Goal: Navigation & Orientation: Find specific page/section

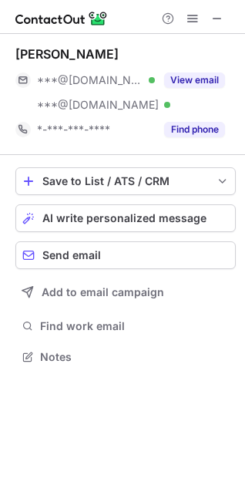
scroll to position [346, 245]
